Goal: Task Accomplishment & Management: Use online tool/utility

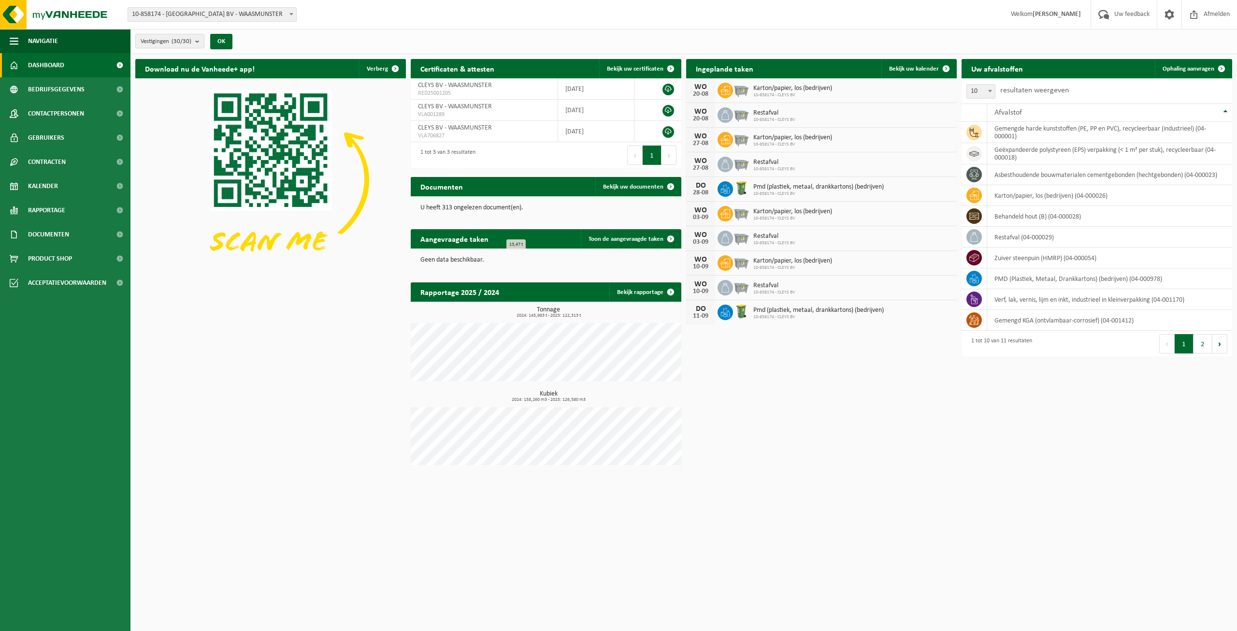
click at [784, 73] on div "Ingeplande taken Bekijk uw kalender" at bounding box center [821, 68] width 271 height 19
click at [1219, 342] on button "Volgende" at bounding box center [1219, 343] width 15 height 19
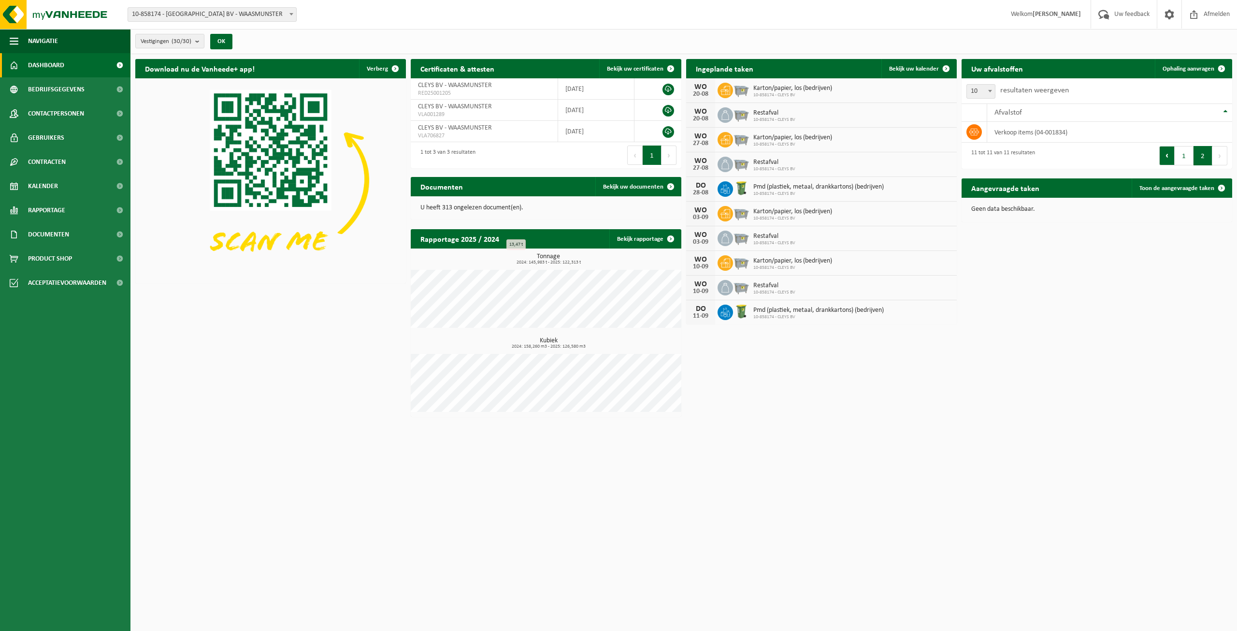
click at [1171, 158] on button "Vorige" at bounding box center [1166, 155] width 15 height 19
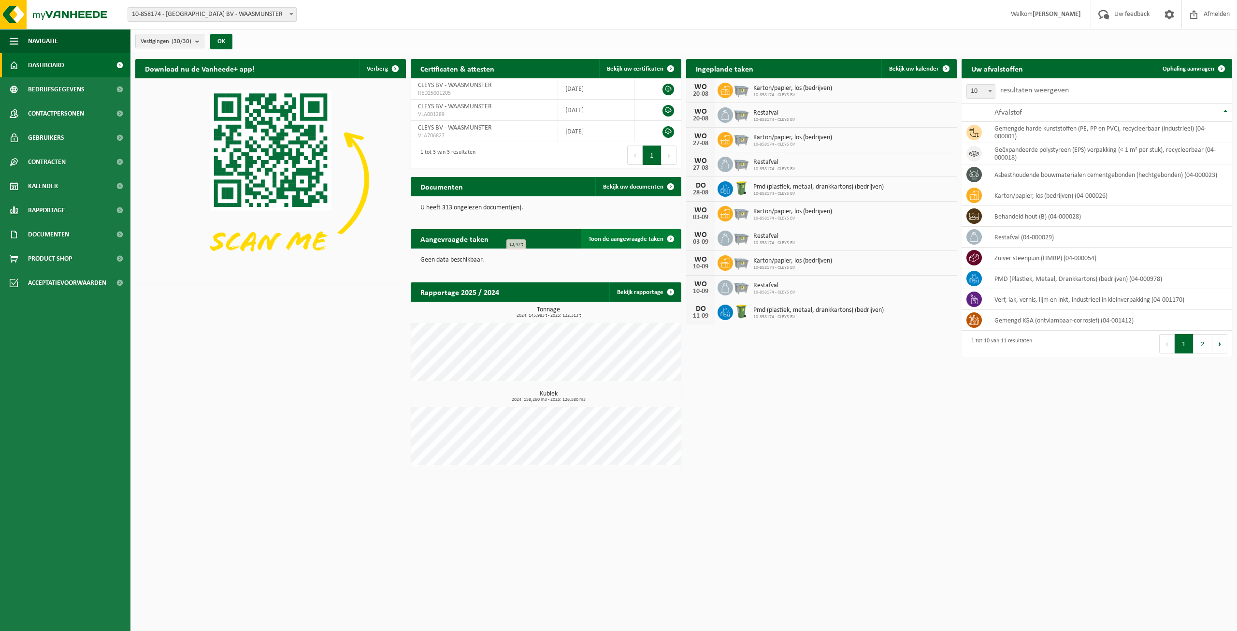
click at [639, 237] on span "Toon de aangevraagde taken" at bounding box center [625, 239] width 75 height 6
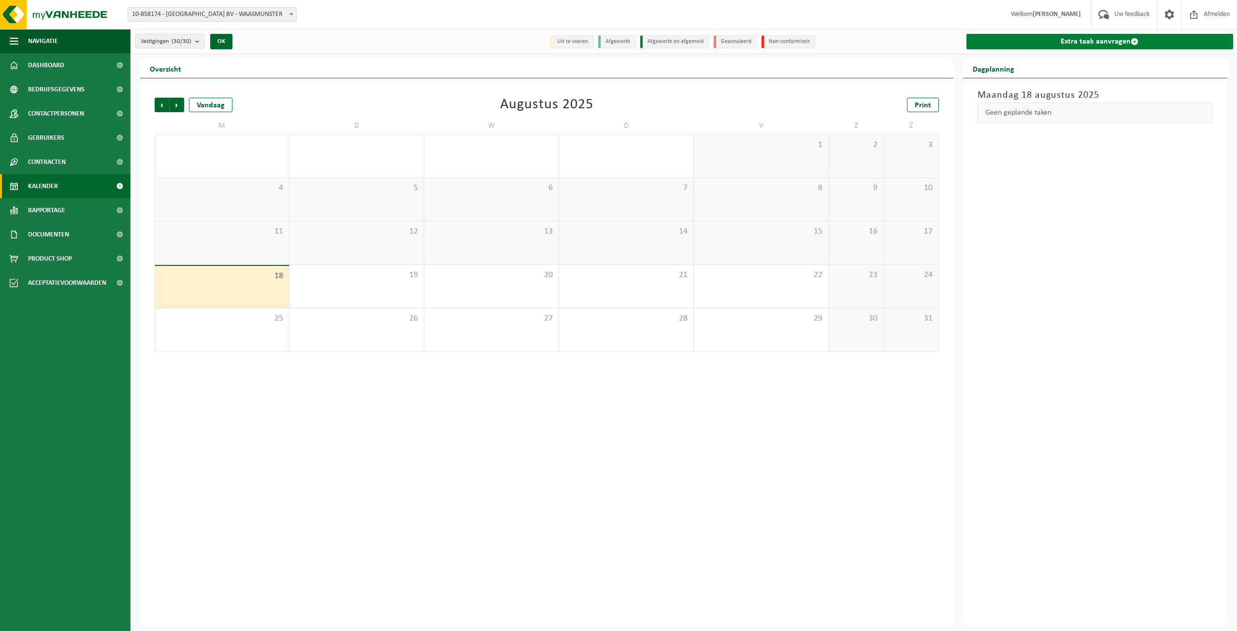
click at [1042, 40] on link "Extra taak aanvragen" at bounding box center [1099, 41] width 267 height 15
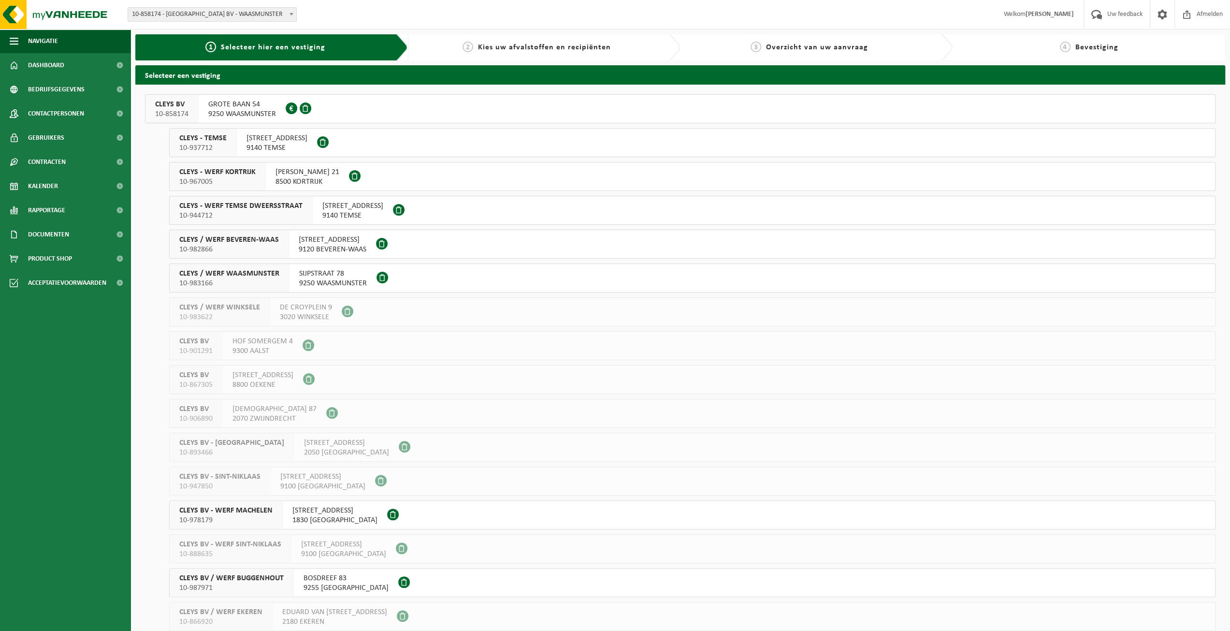
click at [267, 106] on span "GROTE BAAN 54" at bounding box center [242, 105] width 68 height 10
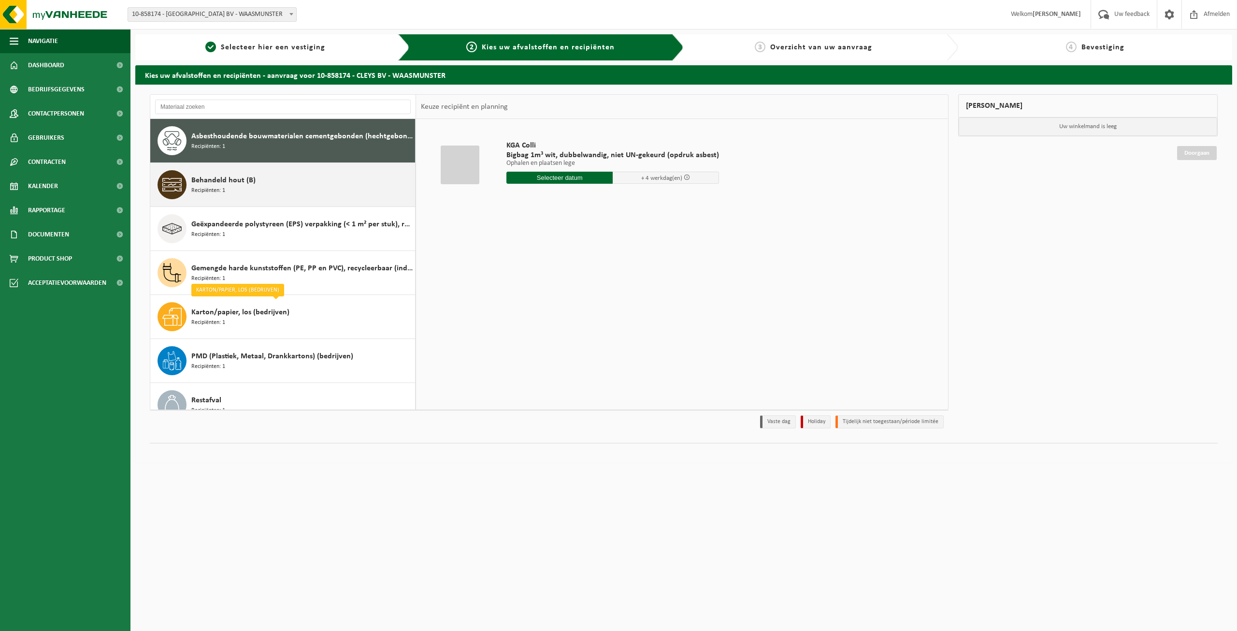
click at [304, 189] on div "Behandeld hout (B) Recipiënten: 1" at bounding box center [301, 184] width 221 height 29
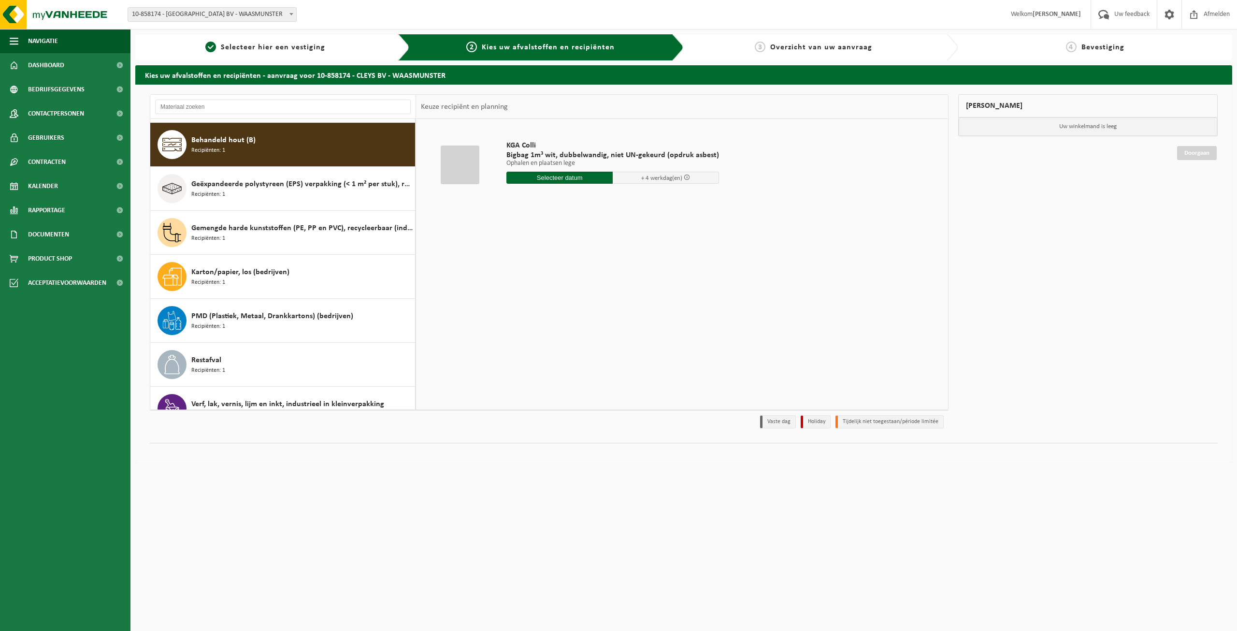
scroll to position [43, 0]
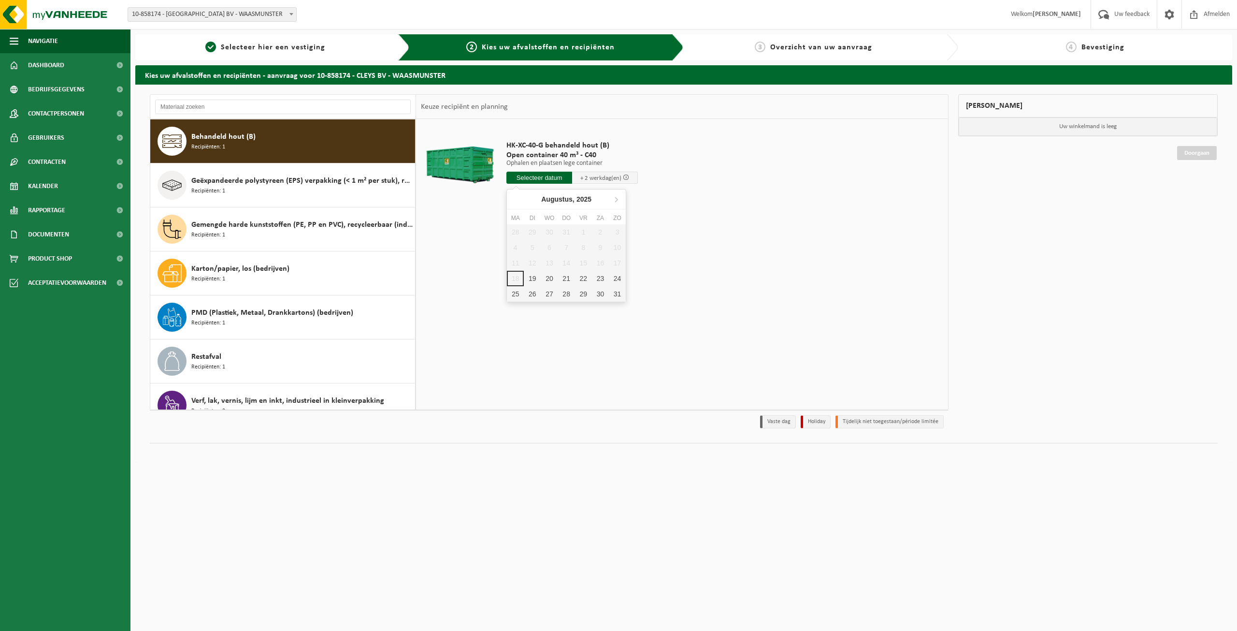
click at [540, 177] on input "text" at bounding box center [539, 178] width 66 height 12
click at [533, 277] on div "19" at bounding box center [532, 278] width 17 height 15
type input "Van 2025-08-19"
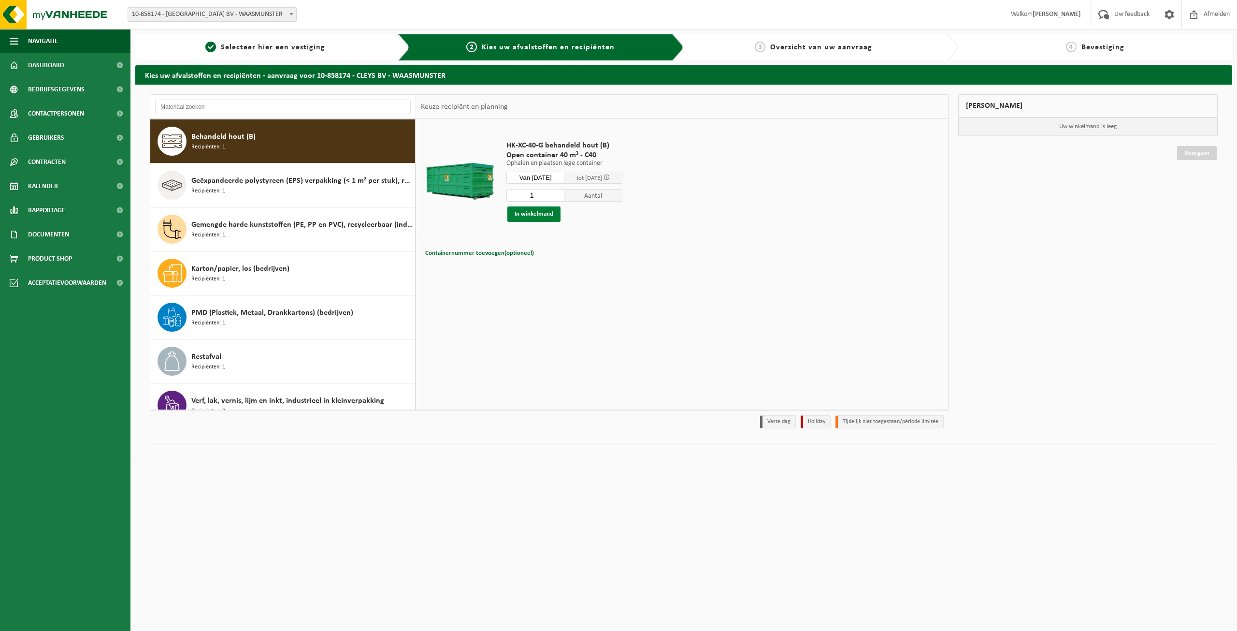
click at [548, 214] on button "In winkelmand" at bounding box center [533, 213] width 53 height 15
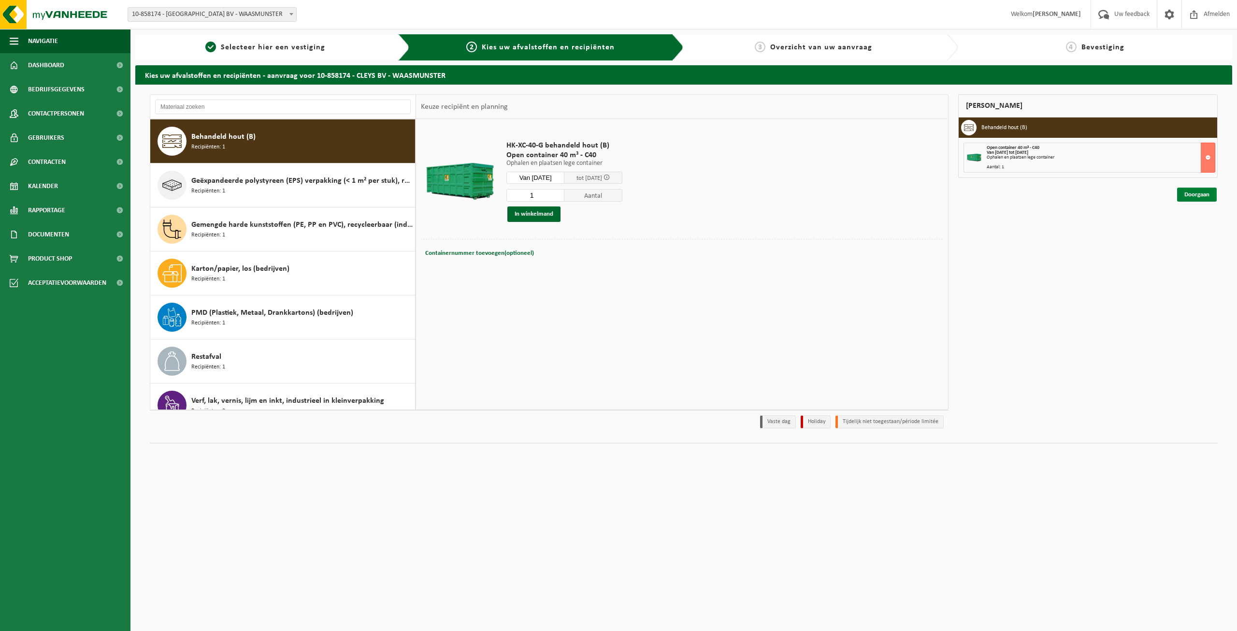
click at [1194, 196] on link "Doorgaan" at bounding box center [1197, 194] width 40 height 14
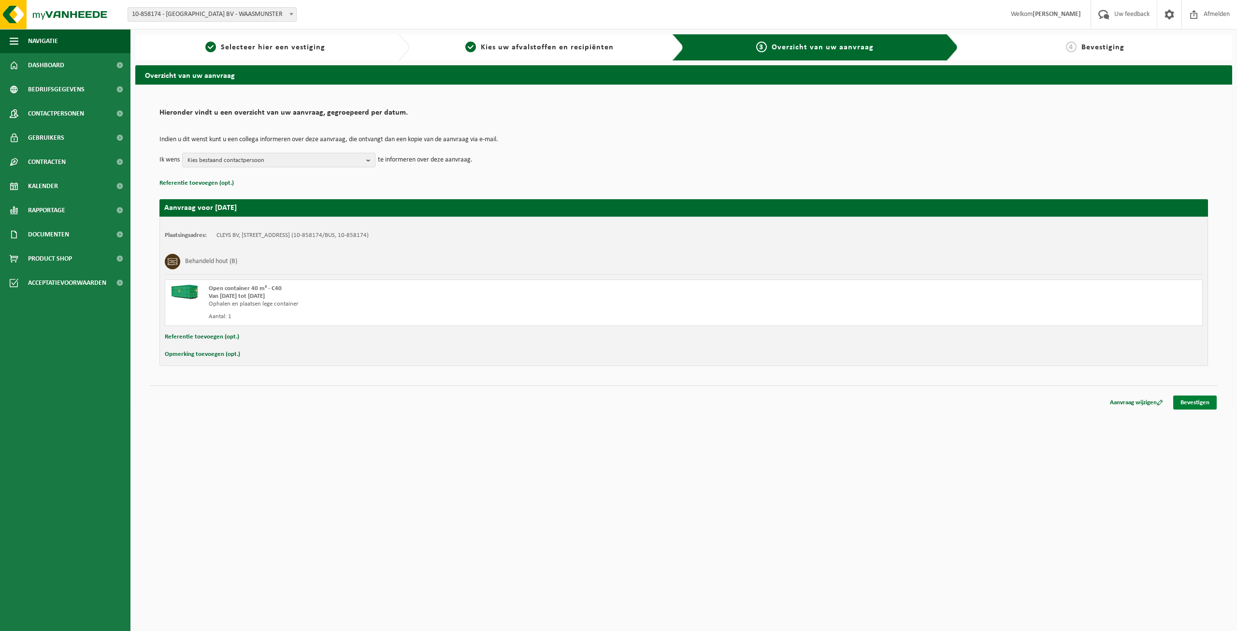
click at [1189, 403] on link "Bevestigen" at bounding box center [1194, 402] width 43 height 14
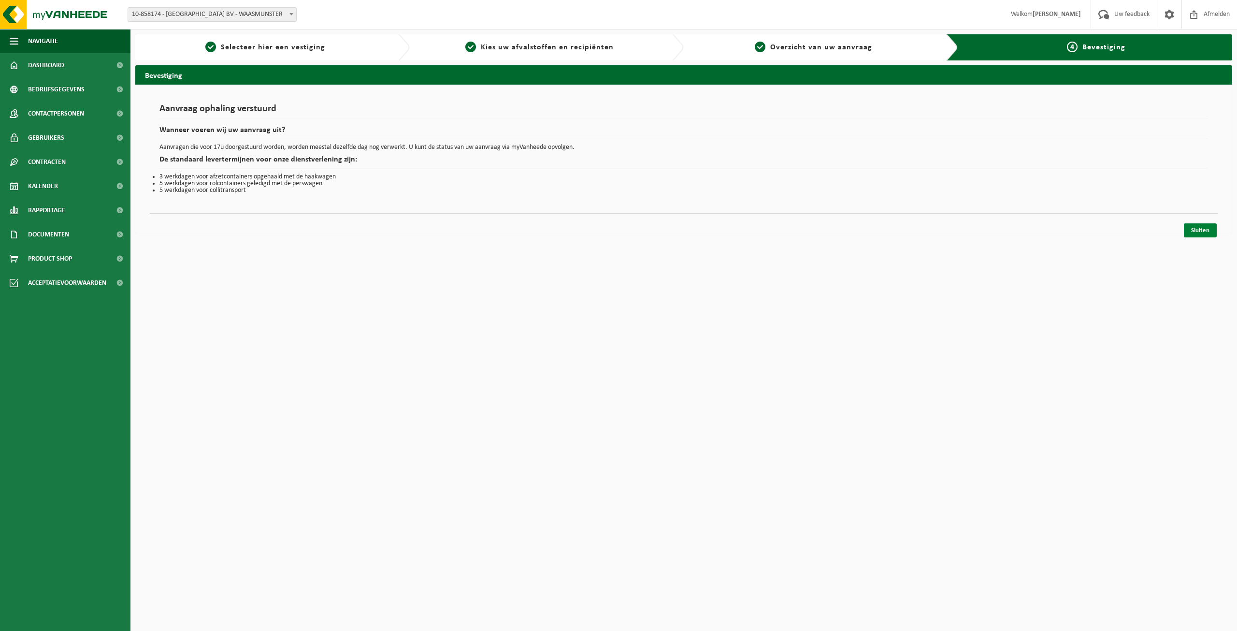
click at [1196, 227] on link "Sluiten" at bounding box center [1200, 230] width 33 height 14
